Goal: Information Seeking & Learning: Learn about a topic

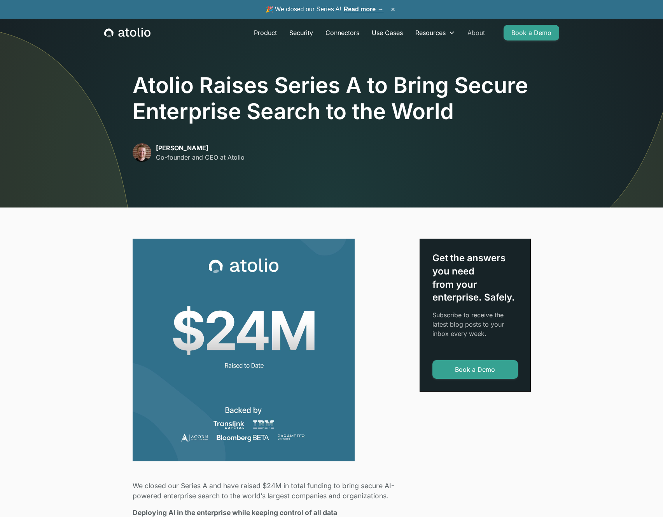
click at [478, 37] on link "About" at bounding box center [476, 33] width 30 height 16
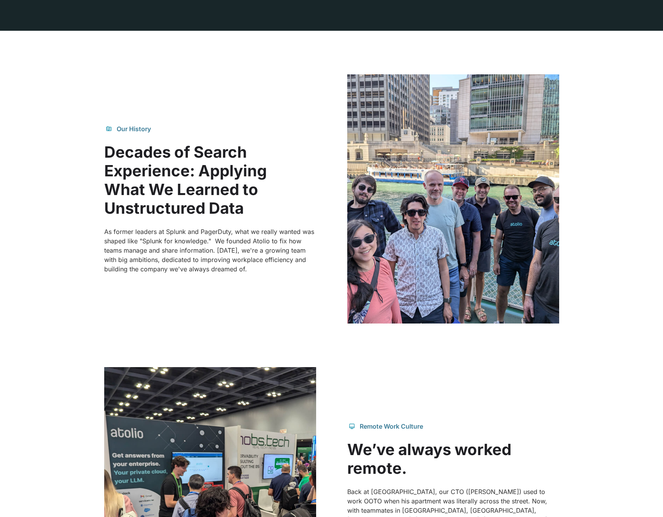
scroll to position [449, 0]
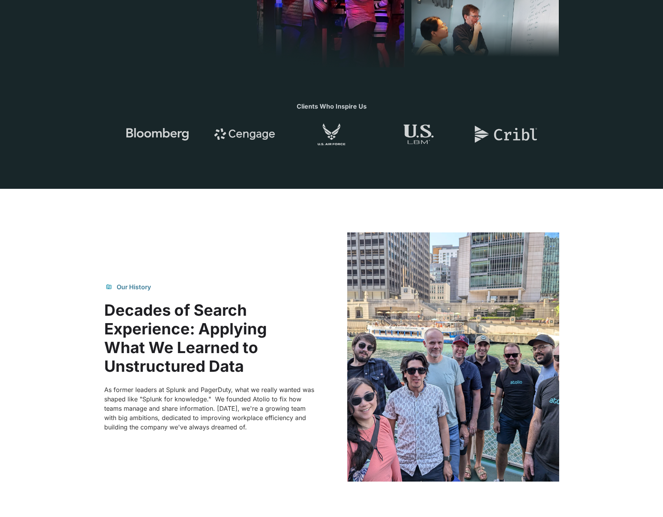
click at [131, 287] on div "Our History" at bounding box center [134, 286] width 34 height 9
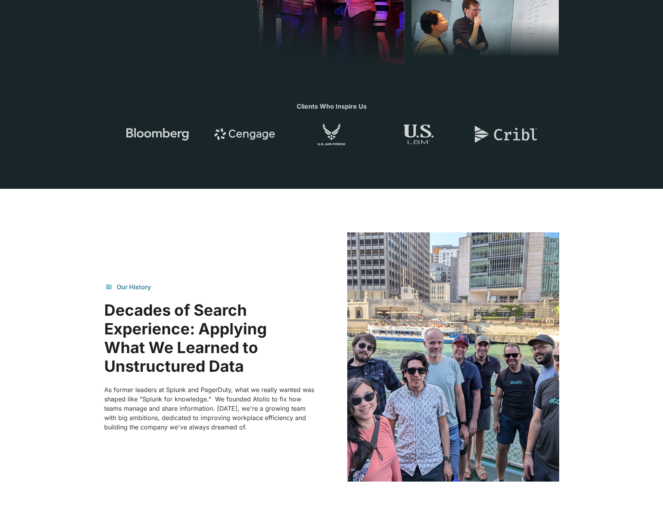
click at [141, 327] on h2 "Decades of Search Experience: Applying What We Learned to Unstructured Data" at bounding box center [210, 338] width 212 height 75
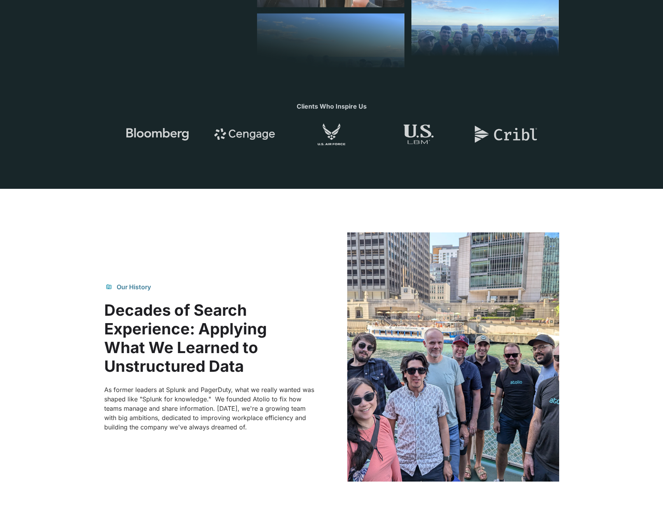
click at [170, 314] on h2 "Decades of Search Experience: Applying What We Learned to Unstructured Data" at bounding box center [210, 338] width 212 height 75
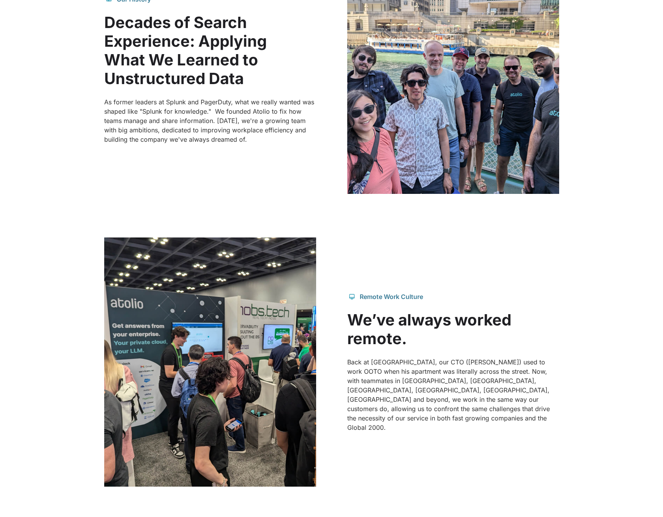
scroll to position [736, 0]
